Goal: Browse casually

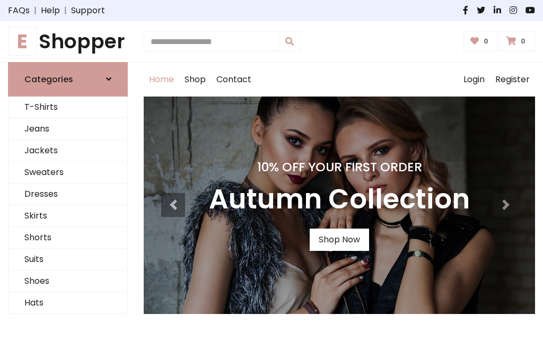
click at [271, 174] on h4 "10% Off Your First Order" at bounding box center [339, 167] width 261 height 15
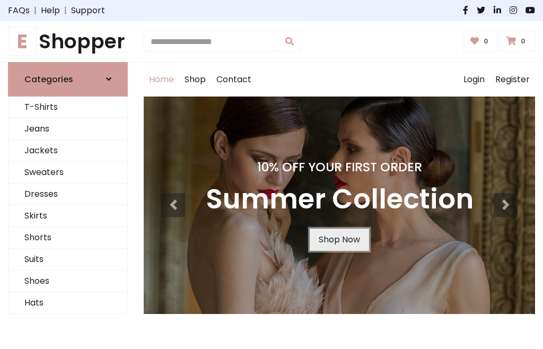
click at [339, 239] on link "Shop Now" at bounding box center [339, 239] width 59 height 22
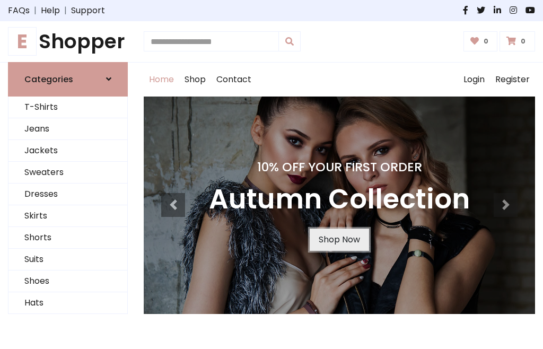
click at [339, 239] on link "Shop Now" at bounding box center [339, 239] width 59 height 22
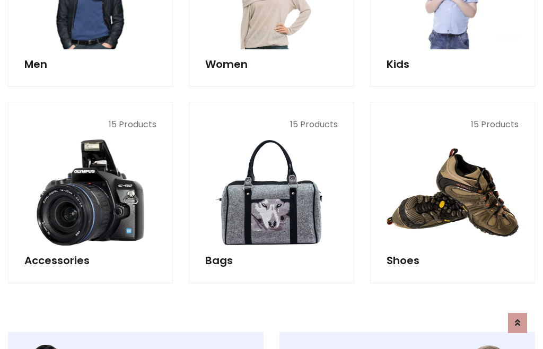
scroll to position [1057, 0]
